Goal: Find contact information: Find contact information

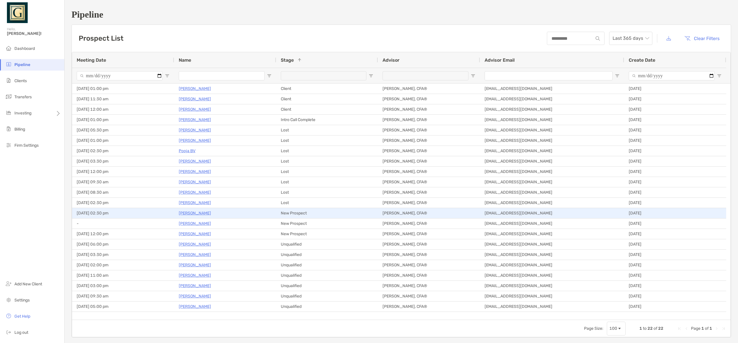
click at [189, 214] on p "[PERSON_NAME]" at bounding box center [195, 213] width 32 height 7
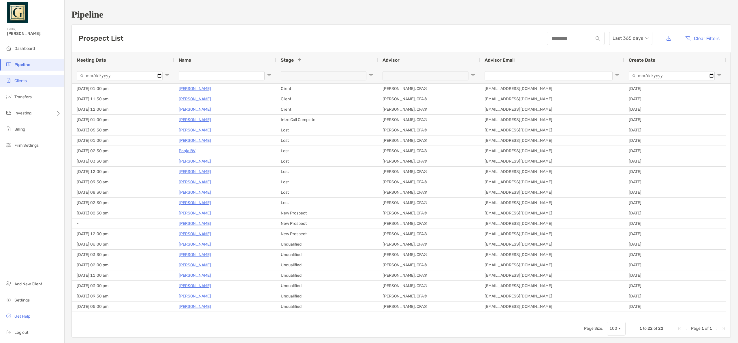
click at [22, 80] on span "Clients" at bounding box center [20, 80] width 12 height 5
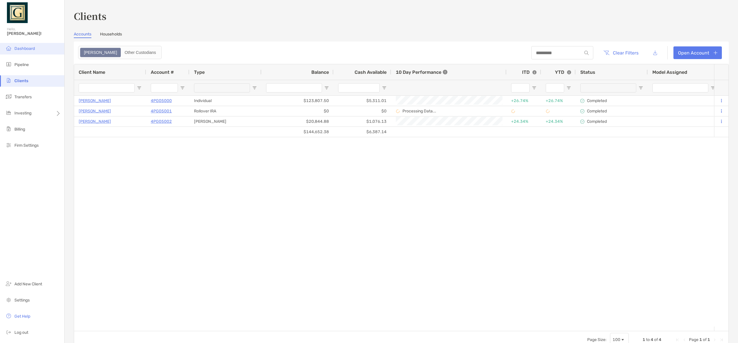
click at [36, 50] on li "Dashboard" at bounding box center [32, 49] width 64 height 12
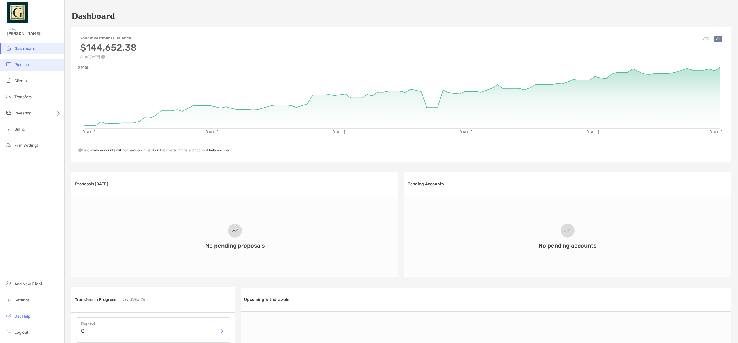
click at [23, 68] on li "Pipeline" at bounding box center [32, 65] width 64 height 12
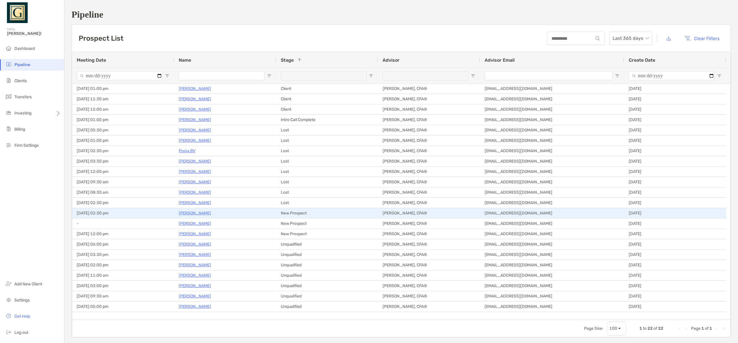
click at [188, 212] on p "[PERSON_NAME]" at bounding box center [195, 213] width 32 height 7
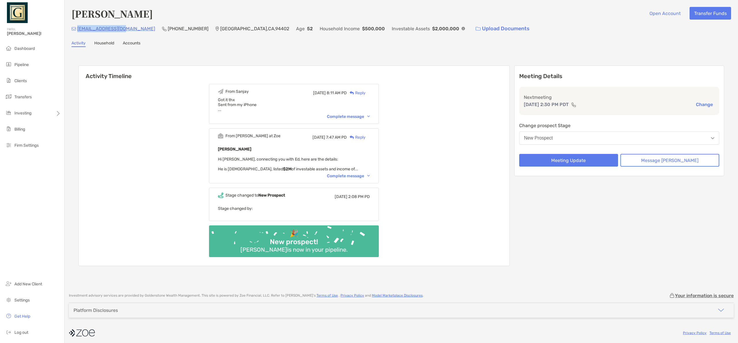
drag, startPoint x: 129, startPoint y: 29, endPoint x: 78, endPoint y: 32, distance: 51.2
click at [78, 32] on div "edchang8@yahoo.com (650) 678-9203 San Mateo , CA , 94402 Age 52 Household Incom…" at bounding box center [402, 28] width 660 height 12
copy p "[EMAIL_ADDRESS][DOMAIN_NAME]"
click at [608, 234] on div "Meeting Details Next meeting Oct 9, 2:30 PM PDT Change Change prospect Stage Ne…" at bounding box center [619, 165] width 210 height 201
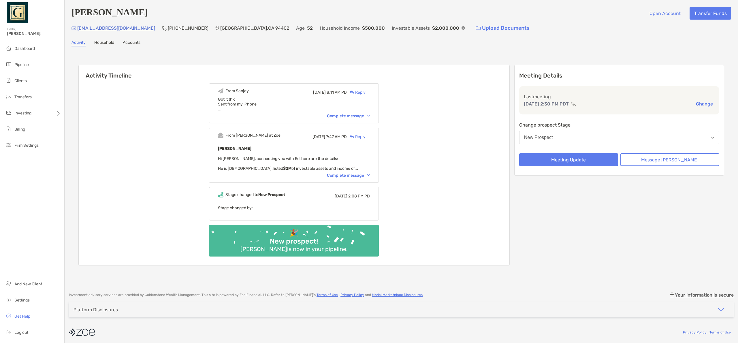
click at [355, 117] on div "Complete message" at bounding box center [348, 116] width 43 height 5
